Goal: Task Accomplishment & Management: Manage account settings

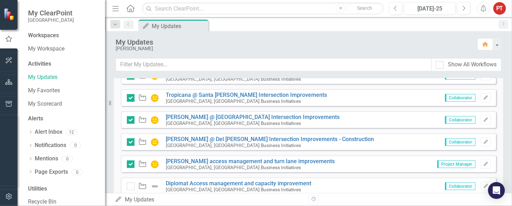
scroll to position [315, 0]
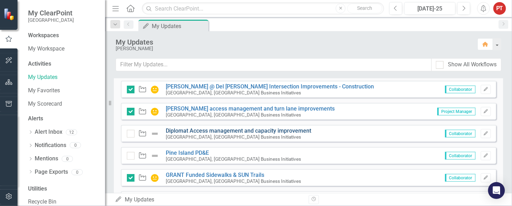
click at [231, 129] on link "Diplomat Access management and capacity improvement" at bounding box center [238, 130] width 145 height 7
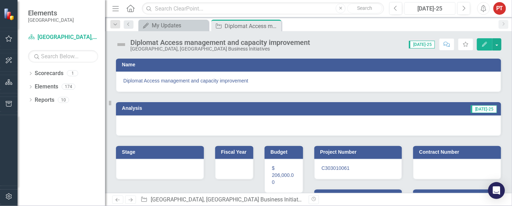
click at [432, 9] on div "[DATE]-25" at bounding box center [430, 9] width 46 height 8
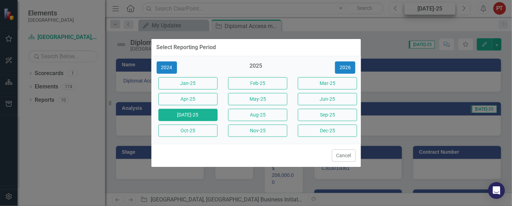
click at [432, 9] on div "Select Reporting Period 2024 2025 [DATE]-25 Feb-25 Mar-25 Apr-25 May-25 Jun-25 …" at bounding box center [256, 103] width 512 height 206
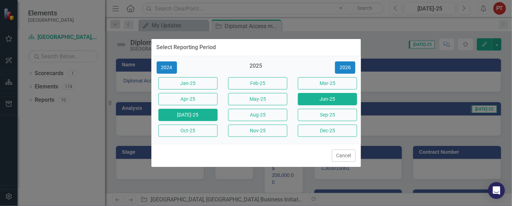
click at [310, 101] on button "Jun-25" at bounding box center [327, 99] width 59 height 12
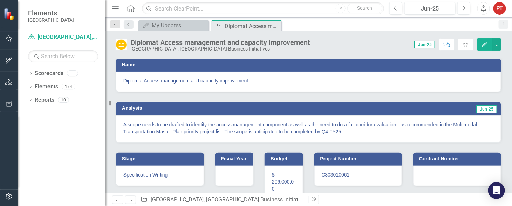
click at [133, 124] on p "A scope needs to be drafted to identify the access management component as well…" at bounding box center [308, 128] width 370 height 14
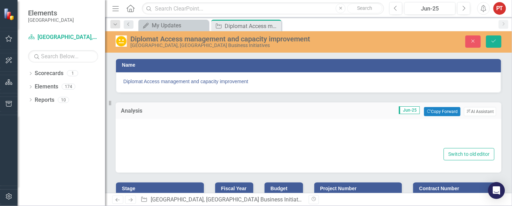
type textarea "<p>A scope needs to be drafted to identify the access management component as w…"
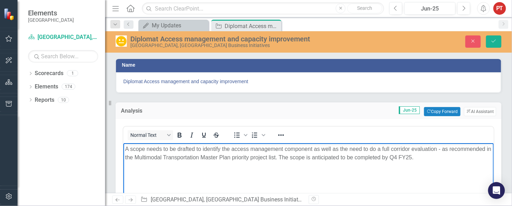
drag, startPoint x: 424, startPoint y: 158, endPoint x: 115, endPoint y: 146, distance: 309.6
click at [123, 146] on html "A scope needs to be drafted to identify the access management component as well…" at bounding box center [308, 195] width 370 height 105
copy p "A scope needs to be drafted to identify the access management component as well…"
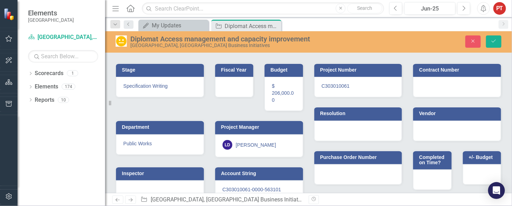
scroll to position [251, 0]
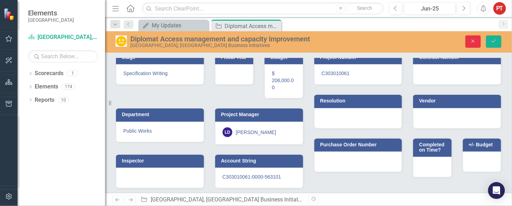
click at [473, 43] on icon "Close" at bounding box center [473, 41] width 6 height 5
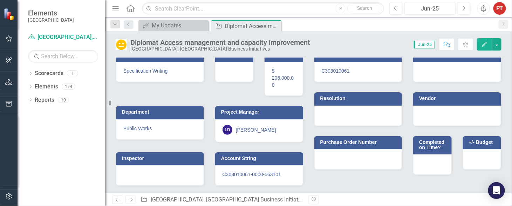
scroll to position [101, 0]
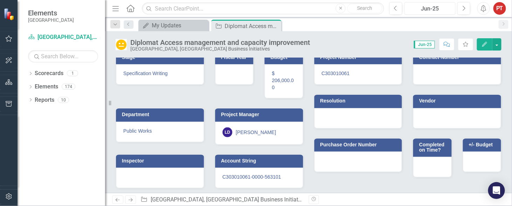
click at [431, 9] on div "Jun-25" at bounding box center [430, 9] width 46 height 8
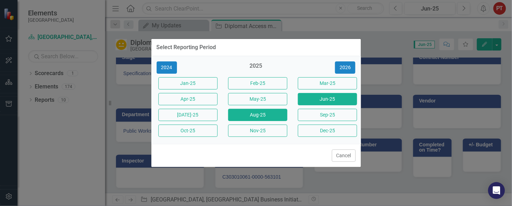
click at [245, 113] on button "Aug-25" at bounding box center [257, 115] width 59 height 12
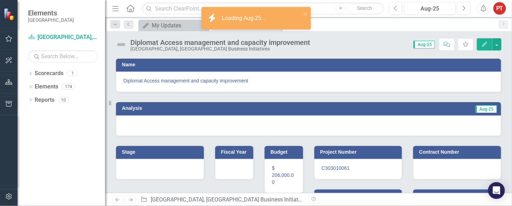
click at [159, 121] on div at bounding box center [308, 125] width 385 height 20
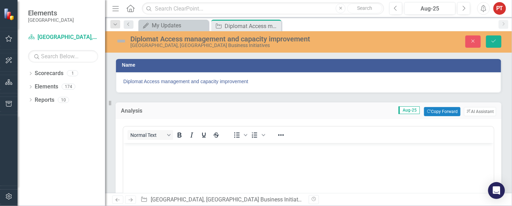
click at [162, 152] on p "Rich Text Area. Press ALT-0 for help." at bounding box center [308, 148] width 367 height 8
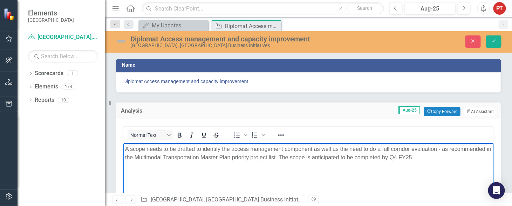
click at [139, 148] on p "A scope needs to be drafted to identify the access management component as well…" at bounding box center [308, 152] width 367 height 17
drag, startPoint x: 125, startPoint y: 149, endPoint x: 132, endPoint y: 149, distance: 7.7
click at [125, 149] on p "A scope needs to be drafted to identify the access management component as well…" at bounding box center [308, 152] width 367 height 17
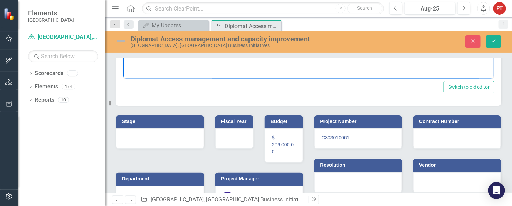
scroll to position [210, 0]
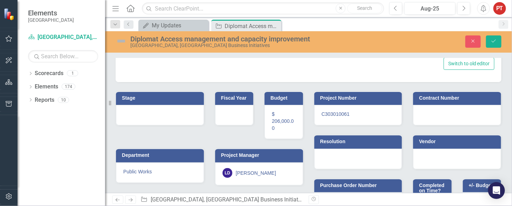
click at [180, 112] on div at bounding box center [160, 115] width 88 height 20
click at [175, 114] on div at bounding box center [160, 115] width 88 height 20
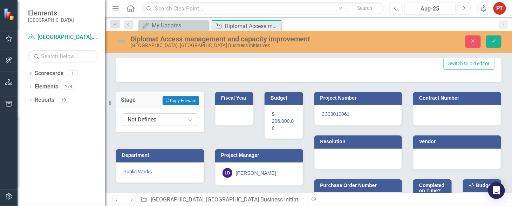
click at [183, 119] on div "Not Defined" at bounding box center [156, 120] width 57 height 8
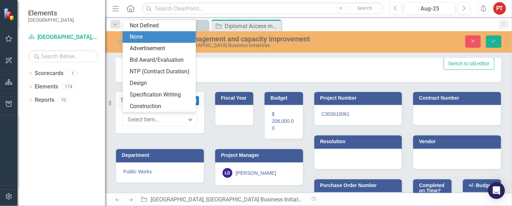
click at [153, 36] on div "None" at bounding box center [161, 37] width 62 height 8
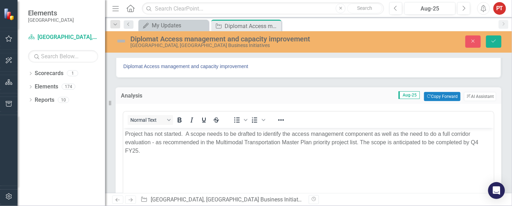
scroll to position [0, 0]
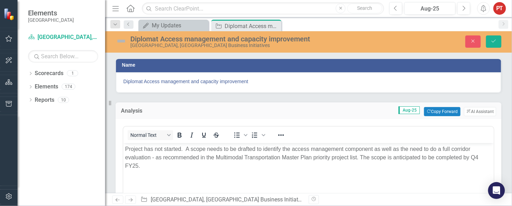
click at [124, 41] on img at bounding box center [121, 40] width 11 height 11
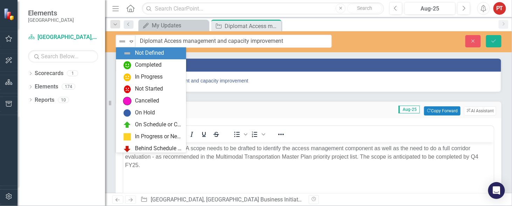
click at [124, 41] on img at bounding box center [122, 41] width 8 height 8
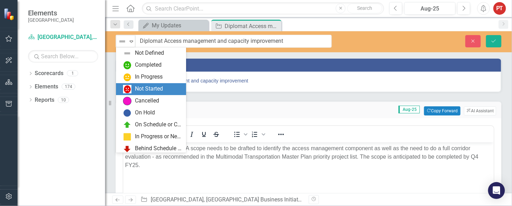
click at [139, 87] on div "Not Started" at bounding box center [149, 89] width 28 height 8
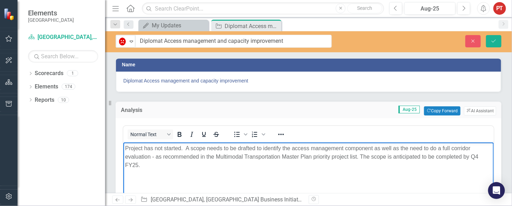
click at [406, 157] on p "Project has not started. A scope needs to be drafted to identify the access man…" at bounding box center [308, 156] width 367 height 25
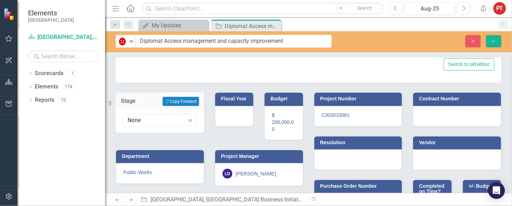
scroll to position [197, 0]
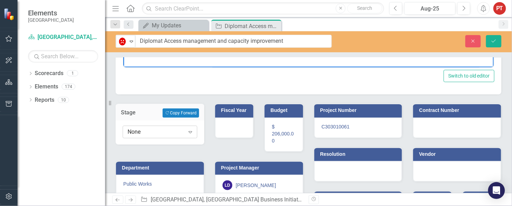
click at [187, 130] on icon "Expand" at bounding box center [190, 132] width 7 height 6
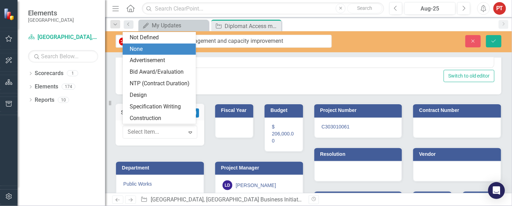
click at [154, 50] on div "None" at bounding box center [161, 49] width 62 height 8
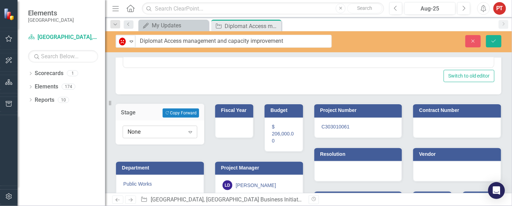
click at [170, 131] on div "None" at bounding box center [156, 132] width 57 height 8
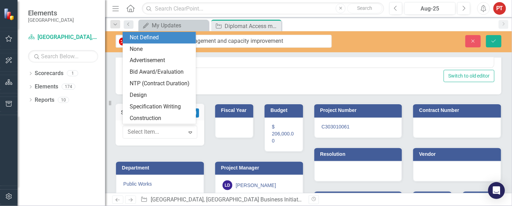
click at [160, 34] on div "Not Defined" at bounding box center [161, 38] width 62 height 8
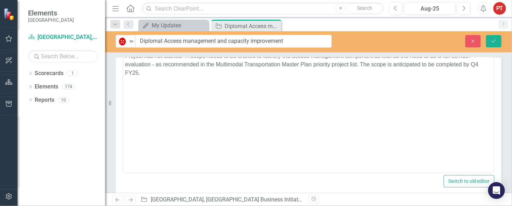
scroll to position [0, 0]
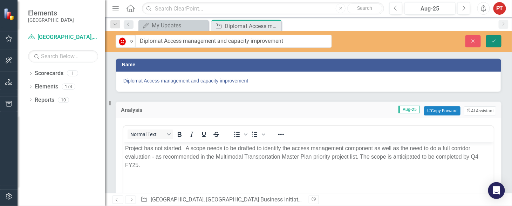
click at [492, 40] on icon "submit" at bounding box center [494, 40] width 4 height 3
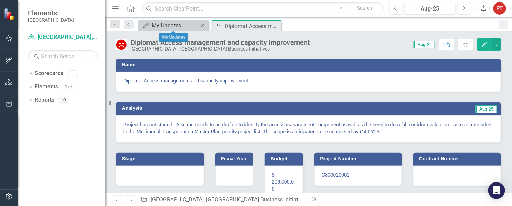
click at [172, 23] on div "My Updates" at bounding box center [175, 25] width 46 height 9
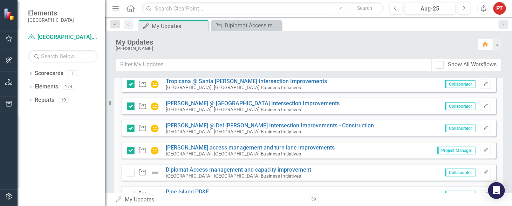
scroll to position [315, 0]
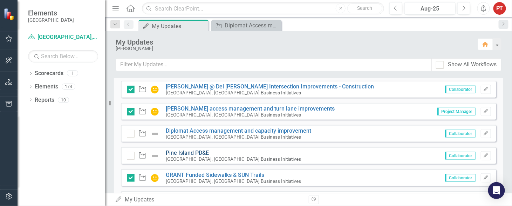
click at [194, 151] on link "Pine Island PD&E" at bounding box center [187, 152] width 43 height 7
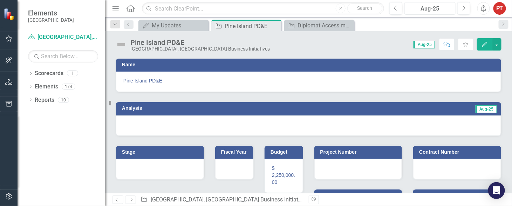
click at [413, 8] on div "Aug-25" at bounding box center [430, 9] width 46 height 8
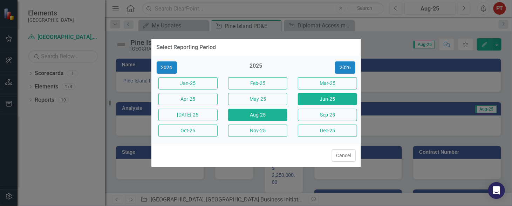
click at [322, 98] on button "Jun-25" at bounding box center [327, 99] width 59 height 12
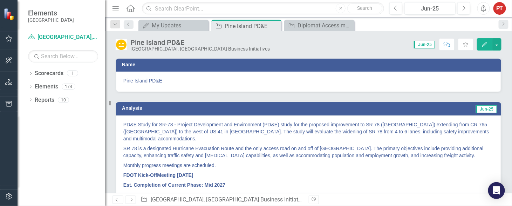
click at [220, 185] on strong "Est. Completion of Current Phase: Mid 2027" at bounding box center [174, 185] width 102 height 6
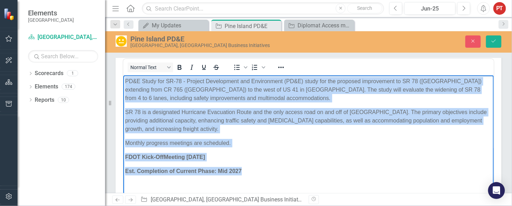
scroll to position [79, 0]
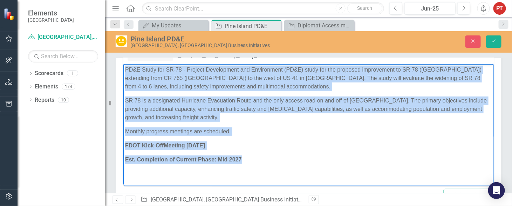
drag, startPoint x: 124, startPoint y: 72, endPoint x: 280, endPoint y: 159, distance: 178.1
click at [280, 159] on body "PD&E Study for SR-78 - Project Development and Environment (PD&E) study for the…" at bounding box center [308, 116] width 370 height 107
copy body "PD&E Study for SR-78 - Project Development and Environment (PD&E) study for the…"
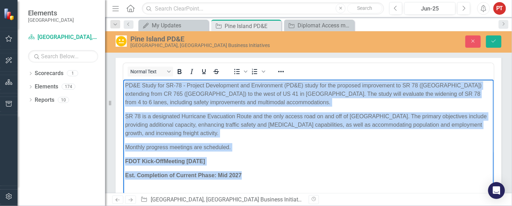
scroll to position [53, 0]
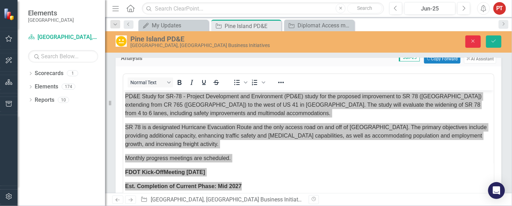
click at [475, 37] on button "Close" at bounding box center [472, 41] width 15 height 12
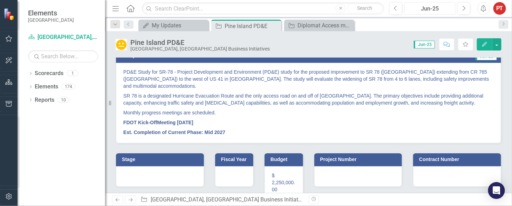
click at [419, 12] on div "Jun-25" at bounding box center [430, 9] width 46 height 8
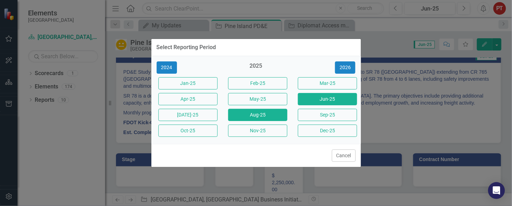
click at [257, 115] on button "Aug-25" at bounding box center [257, 115] width 59 height 12
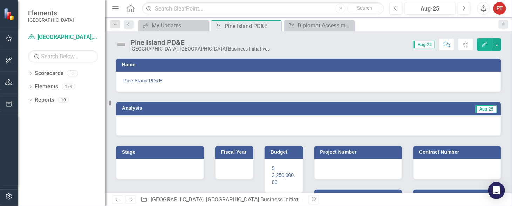
click at [153, 124] on div at bounding box center [308, 125] width 385 height 20
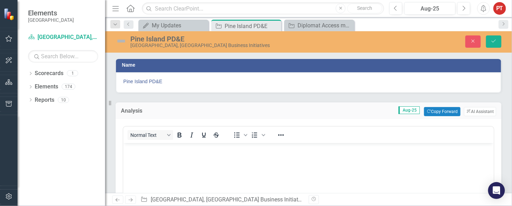
click at [160, 147] on p "Rich Text Area. Press ALT-0 for help." at bounding box center [308, 148] width 367 height 8
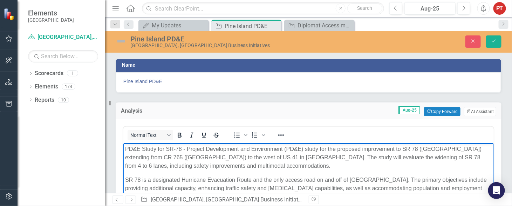
scroll to position [42, 0]
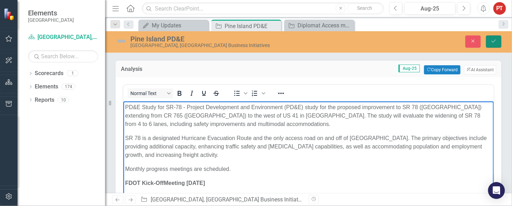
drag, startPoint x: 490, startPoint y: 42, endPoint x: 484, endPoint y: 42, distance: 6.7
click at [490, 42] on button "Save" at bounding box center [493, 41] width 15 height 12
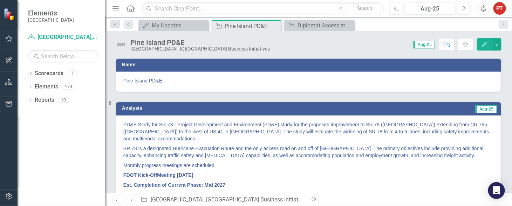
click at [120, 43] on img at bounding box center [121, 44] width 11 height 11
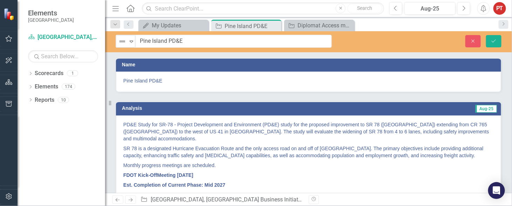
click at [120, 43] on img at bounding box center [122, 41] width 8 height 8
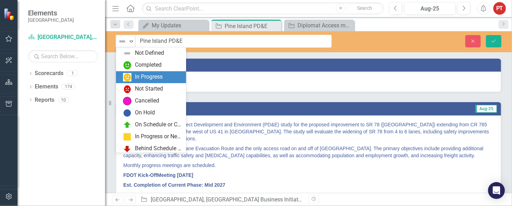
click at [133, 78] on div "In Progress" at bounding box center [152, 77] width 59 height 8
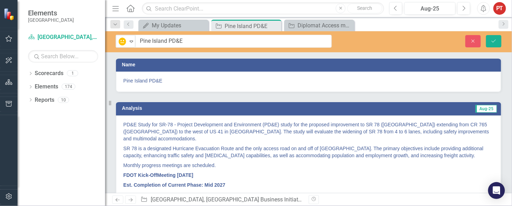
click at [225, 158] on p "SR 78 is a designated Hurricane Evacuation Route and the only access road on an…" at bounding box center [308, 151] width 370 height 17
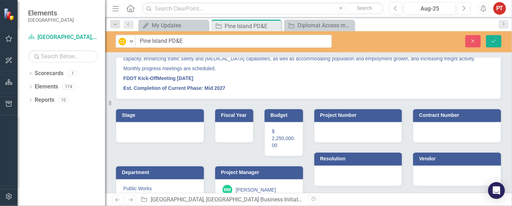
scroll to position [49, 0]
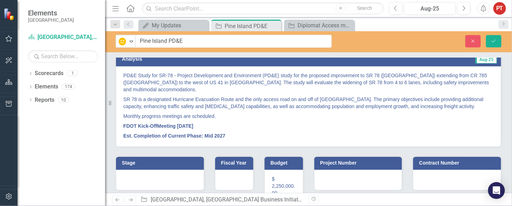
click at [187, 178] on div at bounding box center [160, 180] width 88 height 20
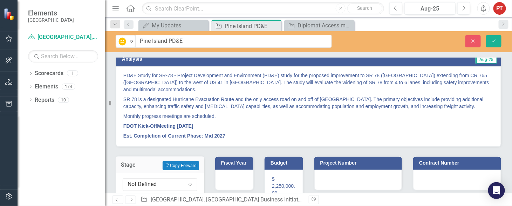
scroll to position [102, 0]
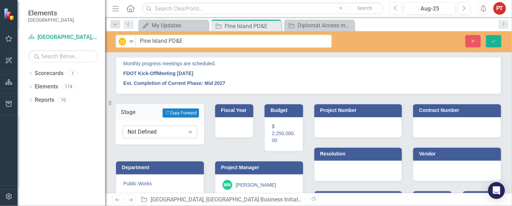
click at [173, 132] on div "Not Defined" at bounding box center [156, 132] width 57 height 8
click at [169, 152] on div "Department Public Works" at bounding box center [159, 172] width 99 height 43
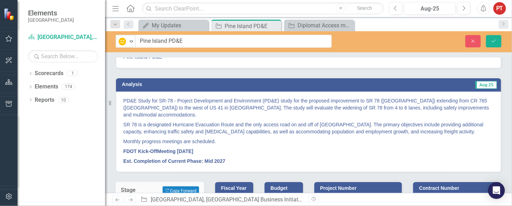
scroll to position [0, 0]
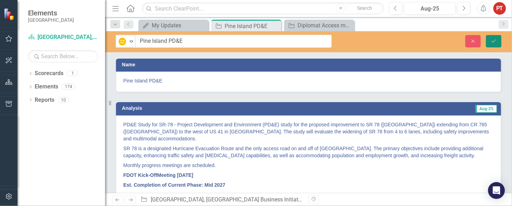
click at [490, 41] on button "Save" at bounding box center [493, 41] width 15 height 12
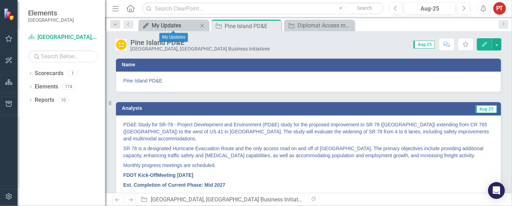
click at [180, 26] on div "My Updates" at bounding box center [175, 25] width 46 height 9
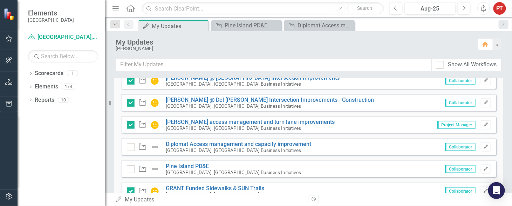
scroll to position [315, 0]
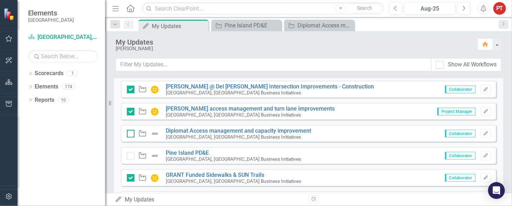
click at [130, 134] on div at bounding box center [131, 134] width 8 height 8
click at [130, 134] on input "checkbox" at bounding box center [129, 132] width 5 height 5
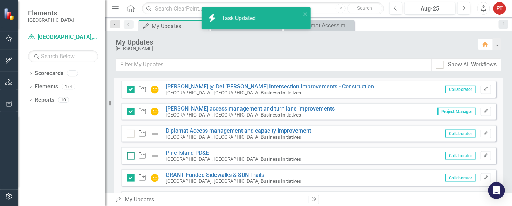
checkbox input "true"
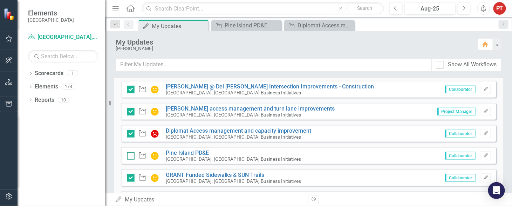
click at [129, 155] on input "checkbox" at bounding box center [129, 154] width 5 height 5
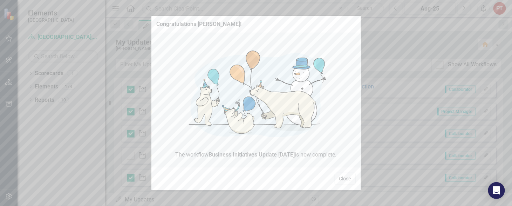
checkbox input "true"
click at [348, 180] on button "Close" at bounding box center [345, 178] width 21 height 12
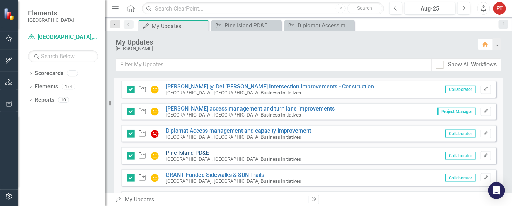
click at [202, 150] on link "Pine Island PD&E" at bounding box center [187, 152] width 43 height 7
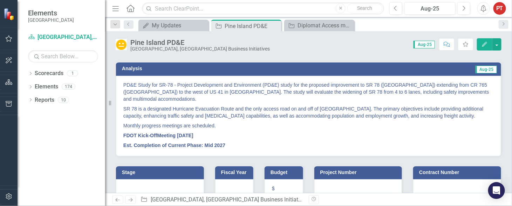
scroll to position [53, 0]
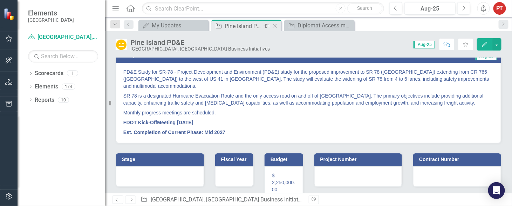
click at [276, 26] on icon "Close" at bounding box center [274, 26] width 7 height 6
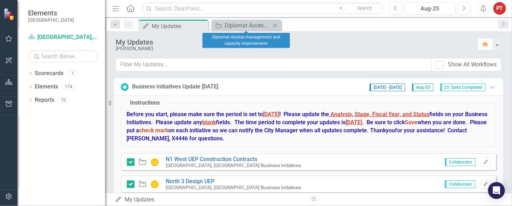
click at [276, 26] on icon at bounding box center [275, 25] width 4 height 4
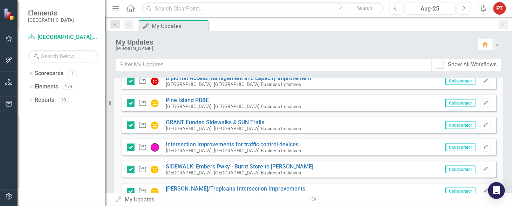
scroll to position [315, 0]
